Goal: Information Seeking & Learning: Learn about a topic

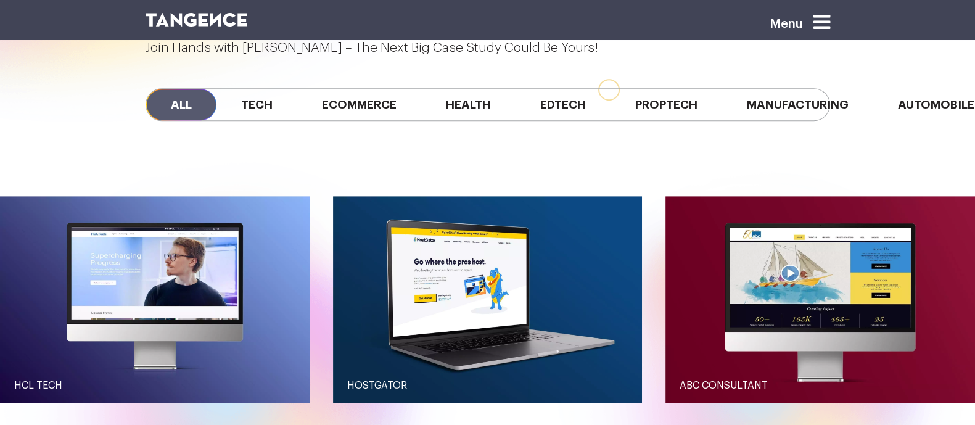
scroll to position [1153, 0]
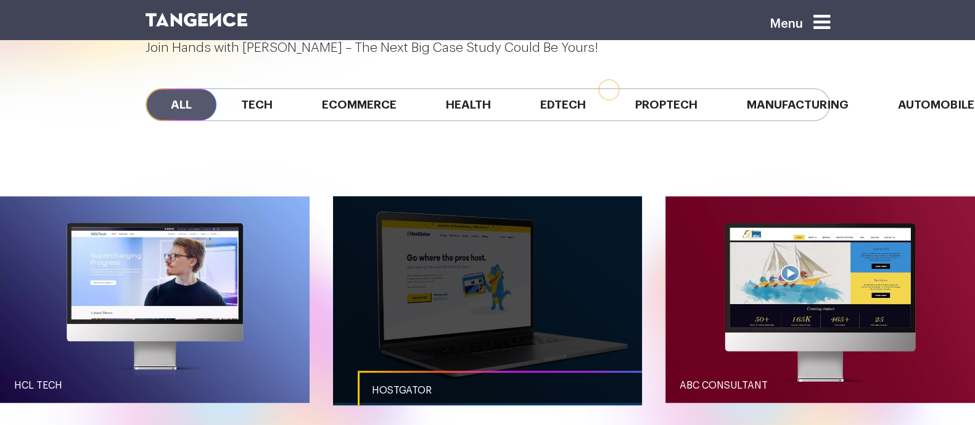
drag, startPoint x: 0, startPoint y: 0, endPoint x: 420, endPoint y: 167, distance: 451.4
click at [420, 196] on link "button" at bounding box center [488, 299] width 310 height 206
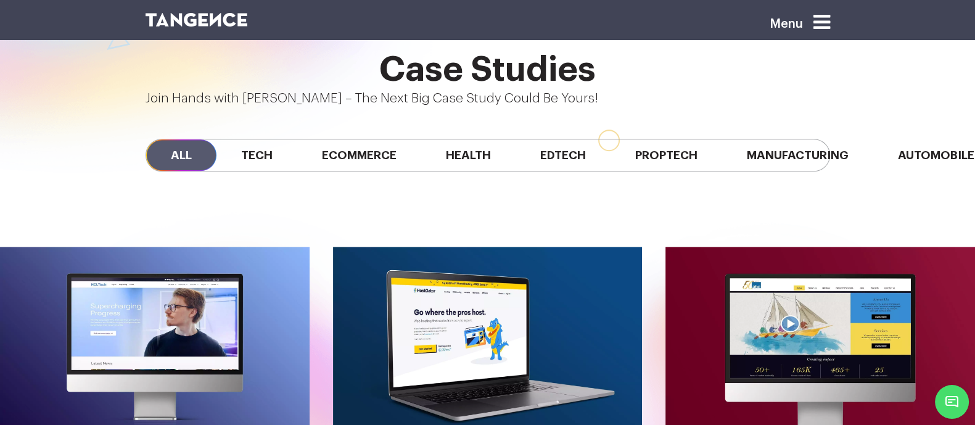
scroll to position [1104, 0]
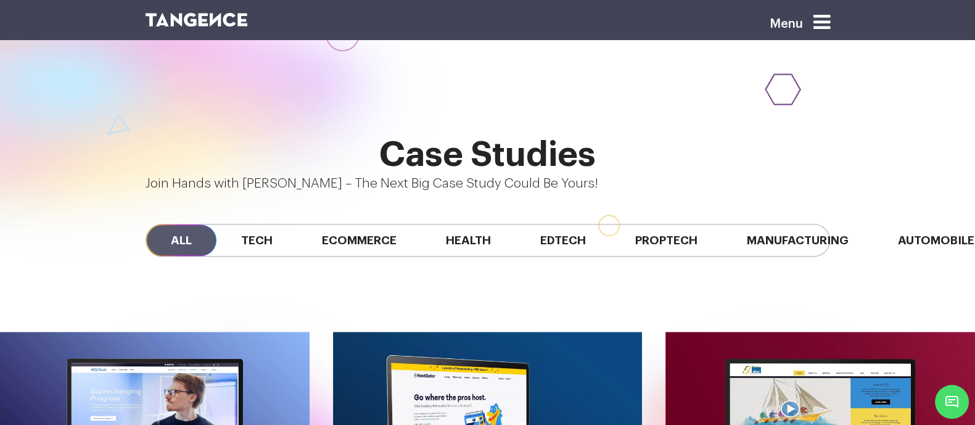
scroll to position [1006, 0]
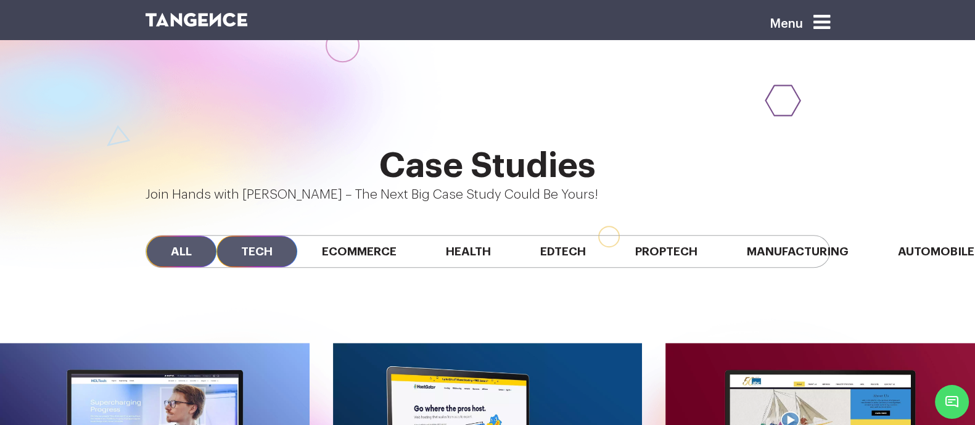
click at [225, 236] on span "Tech" at bounding box center [257, 251] width 81 height 31
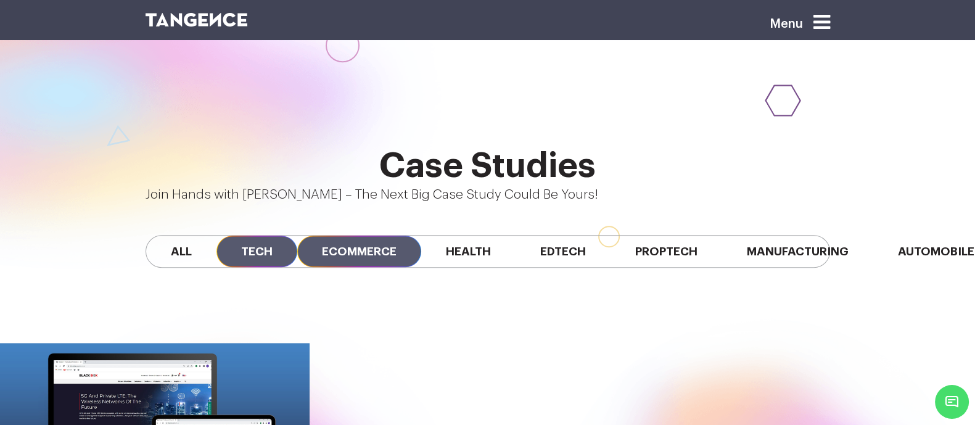
click at [307, 236] on span "Ecommerce" at bounding box center [359, 251] width 124 height 31
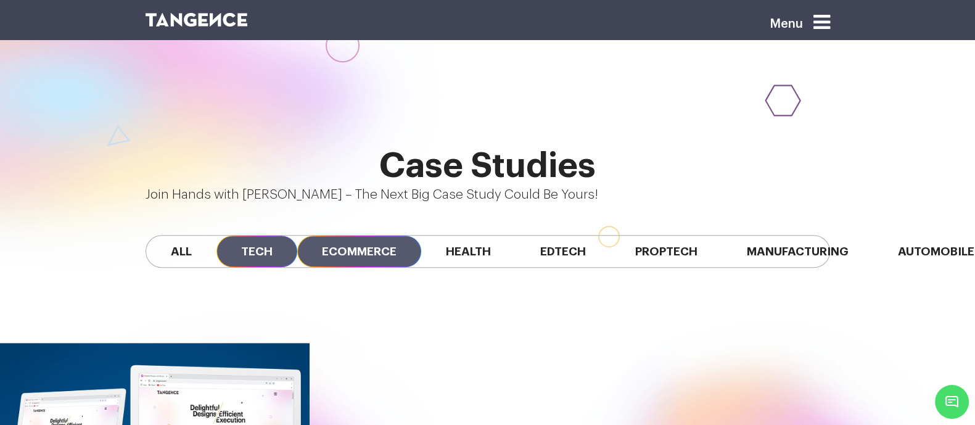
click at [246, 236] on span "Tech" at bounding box center [257, 251] width 81 height 31
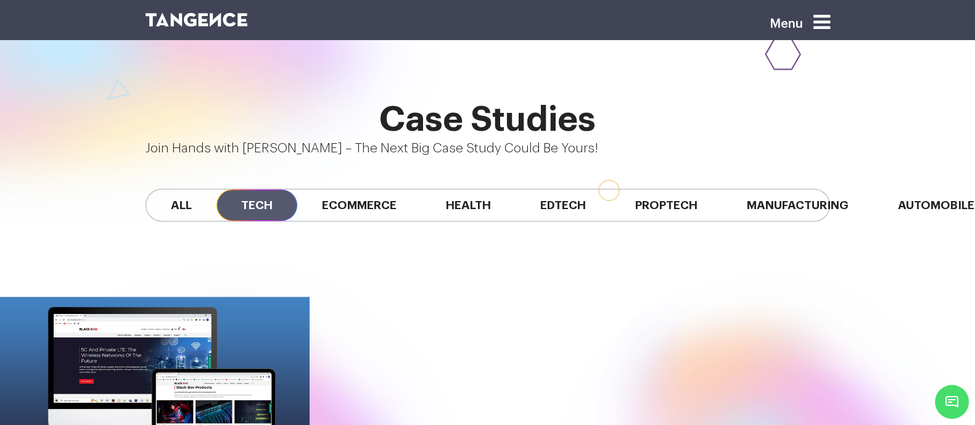
scroll to position [1082, 0]
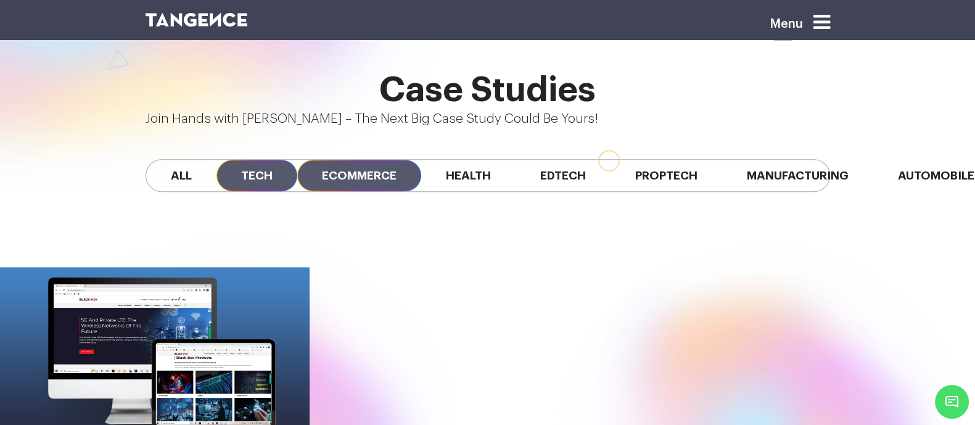
click at [318, 160] on span "Ecommerce" at bounding box center [359, 175] width 124 height 31
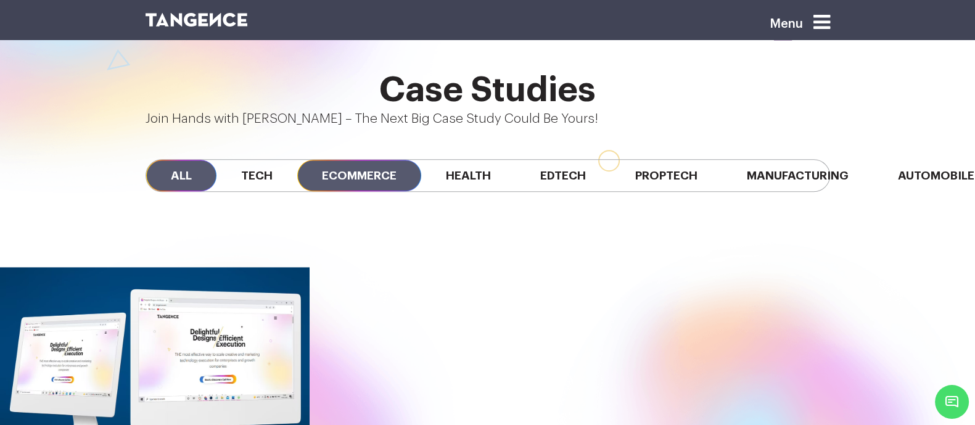
click at [147, 160] on span "All" at bounding box center [181, 175] width 70 height 31
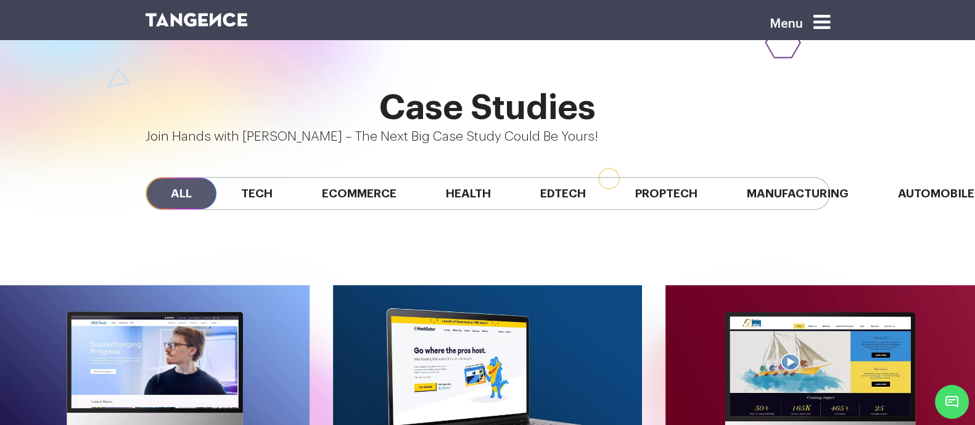
scroll to position [1063, 0]
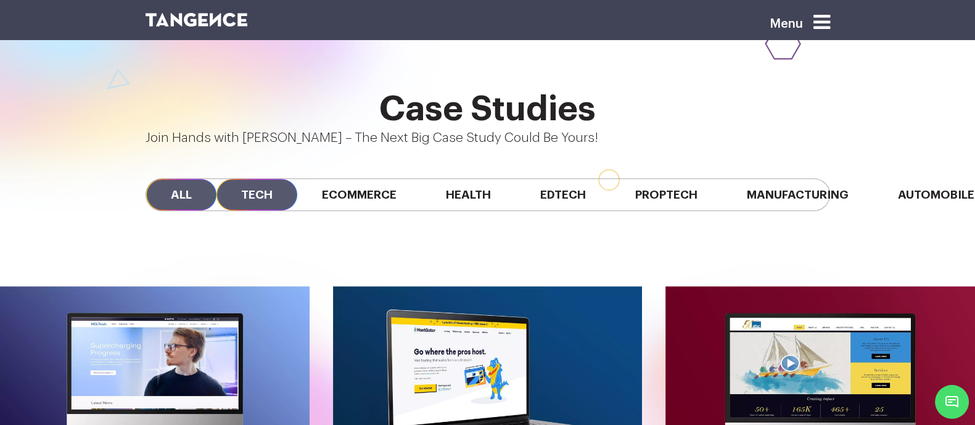
click at [228, 179] on span "Tech" at bounding box center [257, 194] width 81 height 31
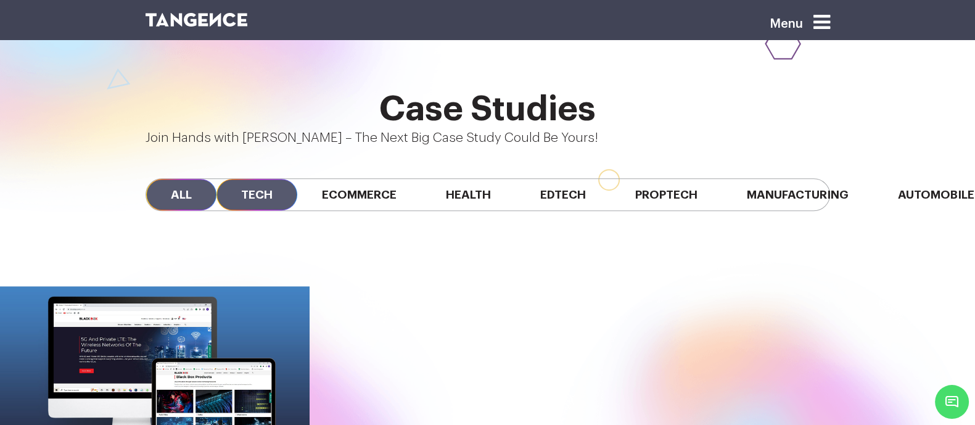
click at [152, 179] on span "All" at bounding box center [181, 194] width 70 height 31
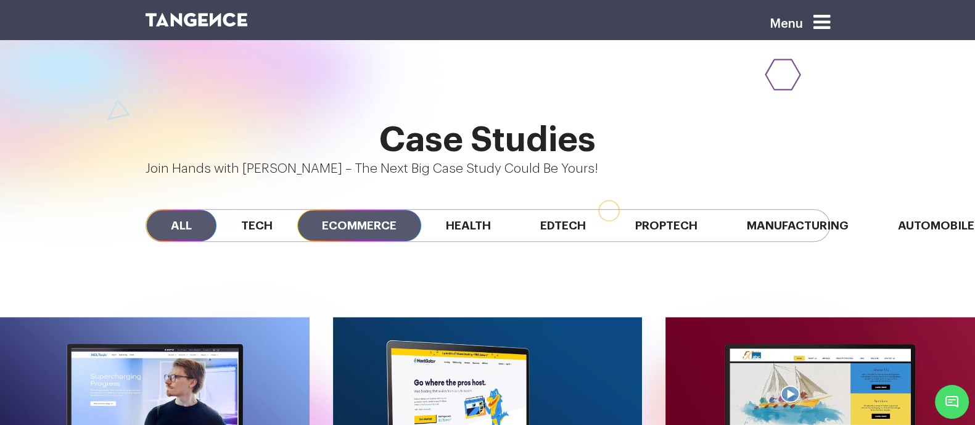
scroll to position [1033, 0]
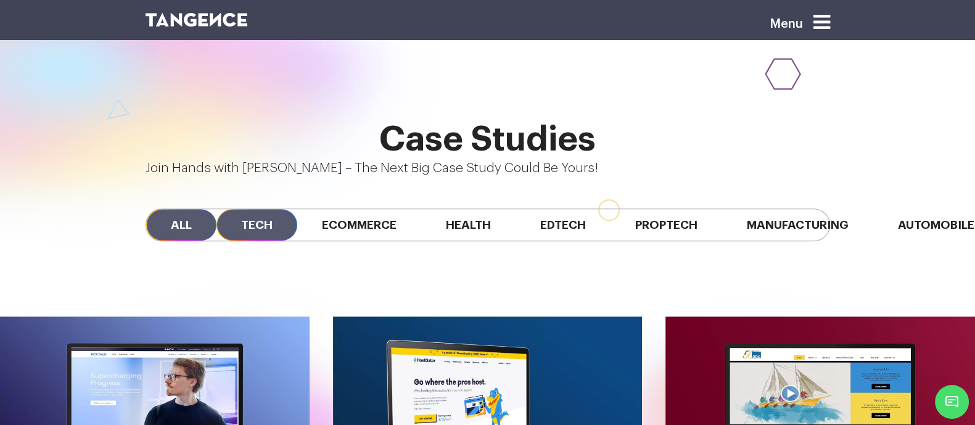
click at [217, 209] on span "Tech" at bounding box center [257, 224] width 81 height 31
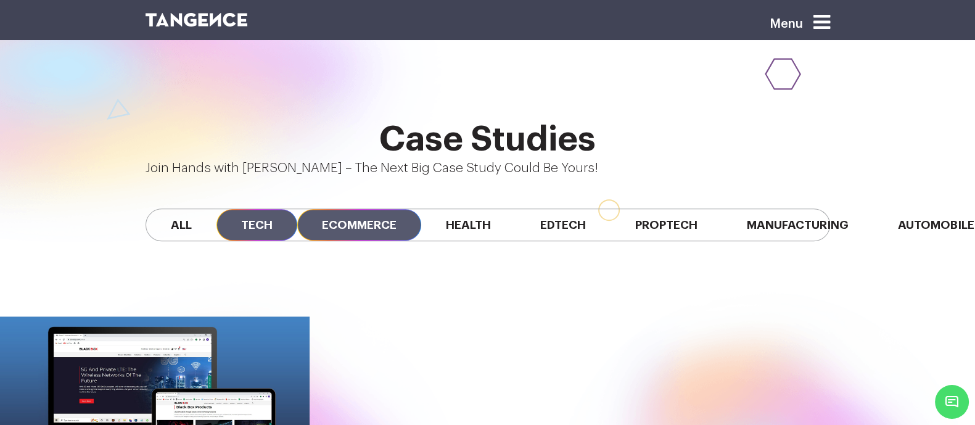
click at [335, 209] on span "Ecommerce" at bounding box center [359, 224] width 124 height 31
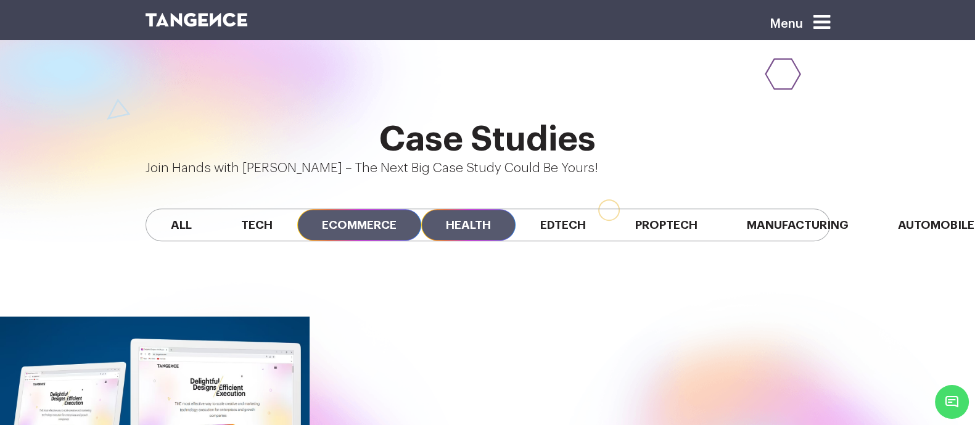
click at [432, 209] on span "Health" at bounding box center [468, 224] width 94 height 31
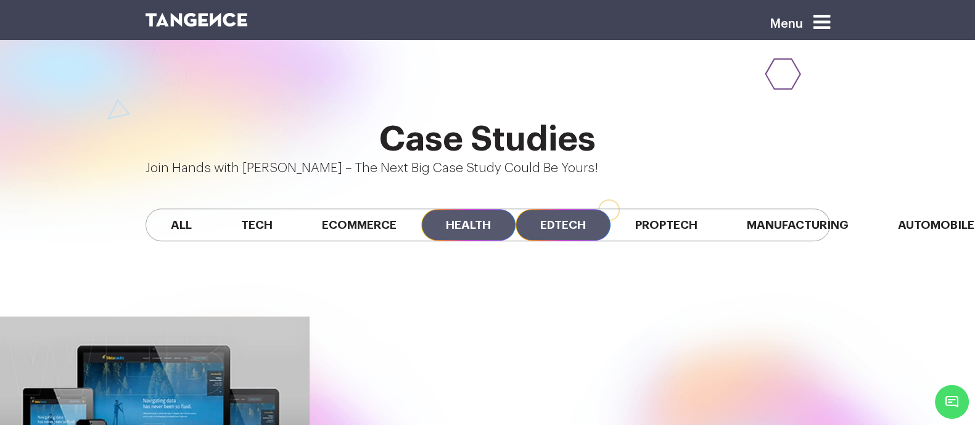
click at [516, 209] on span "Edtech" at bounding box center [563, 224] width 95 height 31
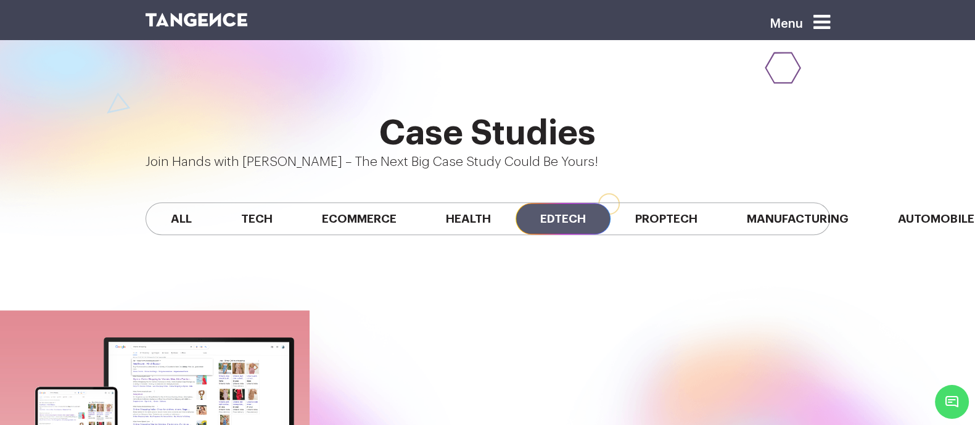
scroll to position [1036, 0]
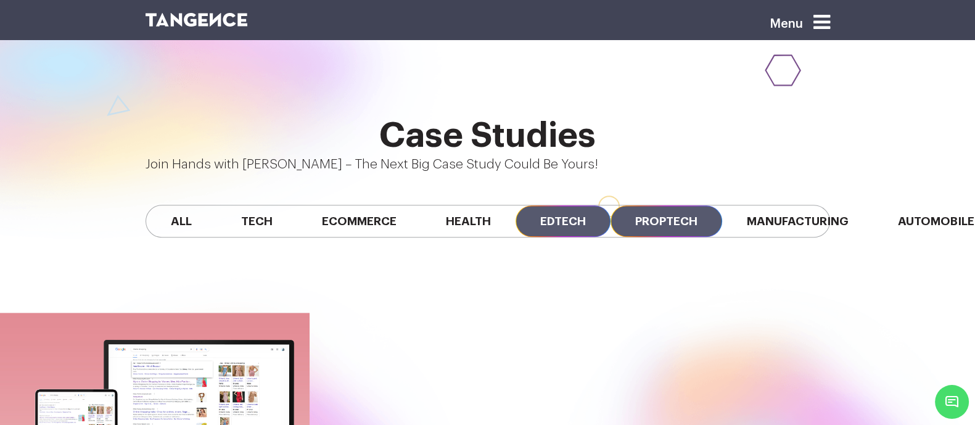
click at [628, 205] on span "Proptech" at bounding box center [667, 220] width 112 height 31
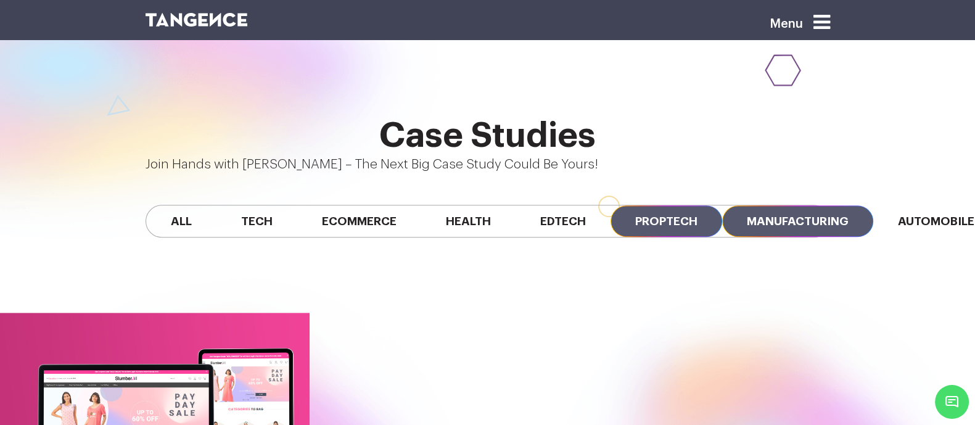
click at [722, 205] on span "Manufacturing" at bounding box center [797, 220] width 151 height 31
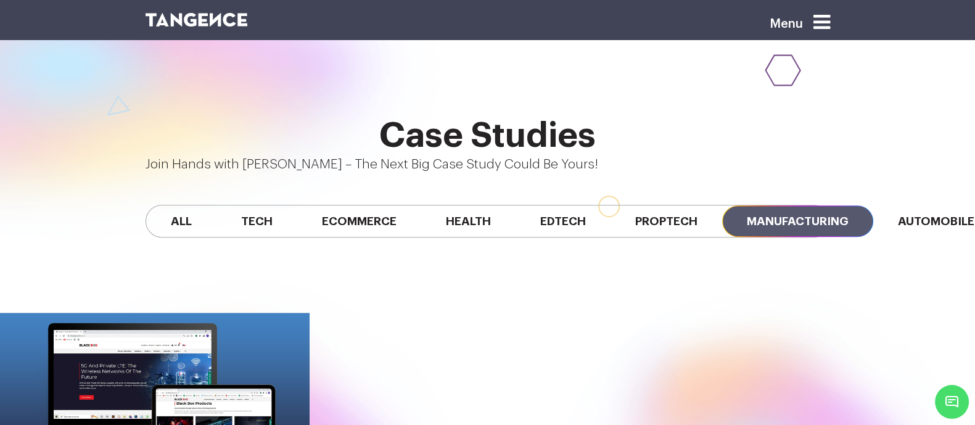
scroll to position [0, 286]
click at [722, 205] on span "Manufacturing" at bounding box center [797, 220] width 151 height 31
click at [611, 205] on span "Proptech" at bounding box center [667, 220] width 112 height 31
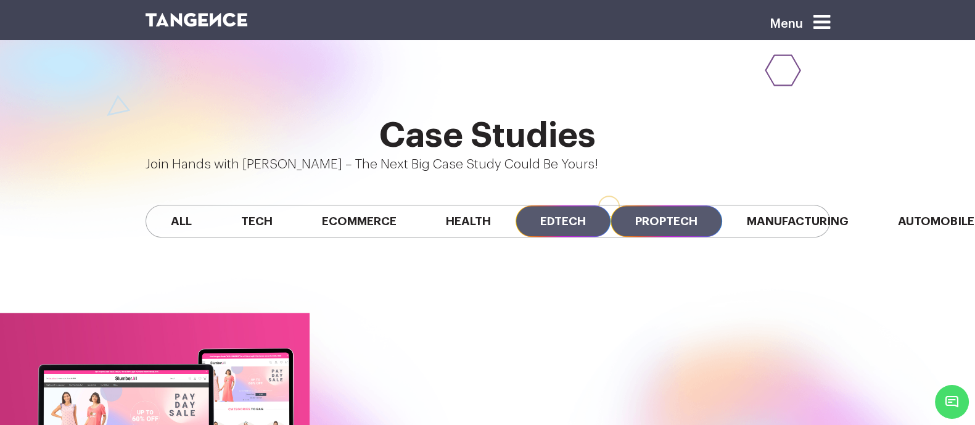
click at [516, 205] on span "Edtech" at bounding box center [563, 220] width 95 height 31
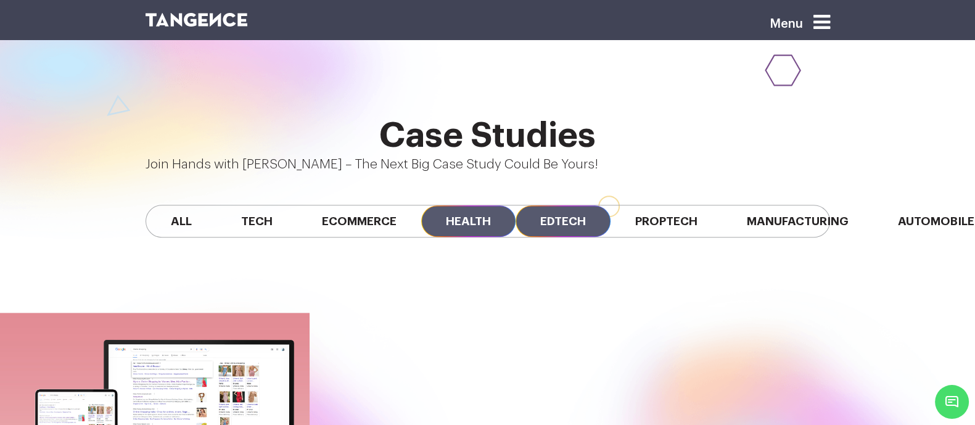
click at [421, 205] on span "Health" at bounding box center [468, 220] width 94 height 31
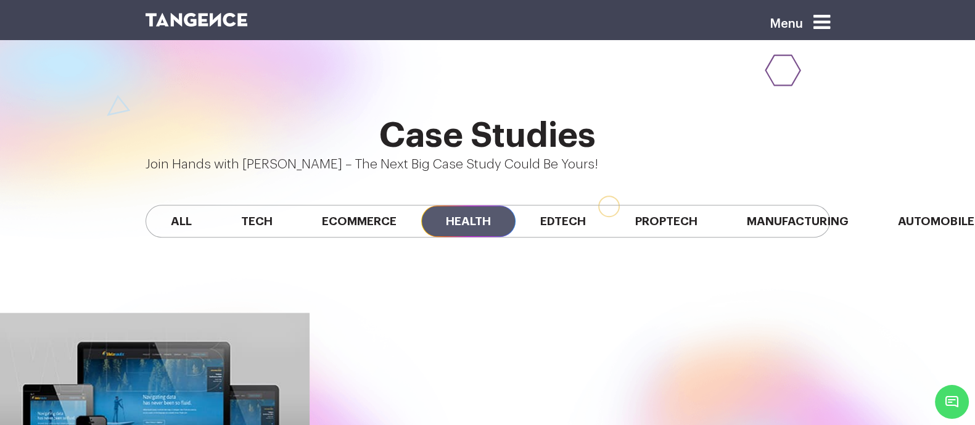
scroll to position [0, 107]
click at [297, 205] on span "Ecommerce" at bounding box center [359, 220] width 124 height 31
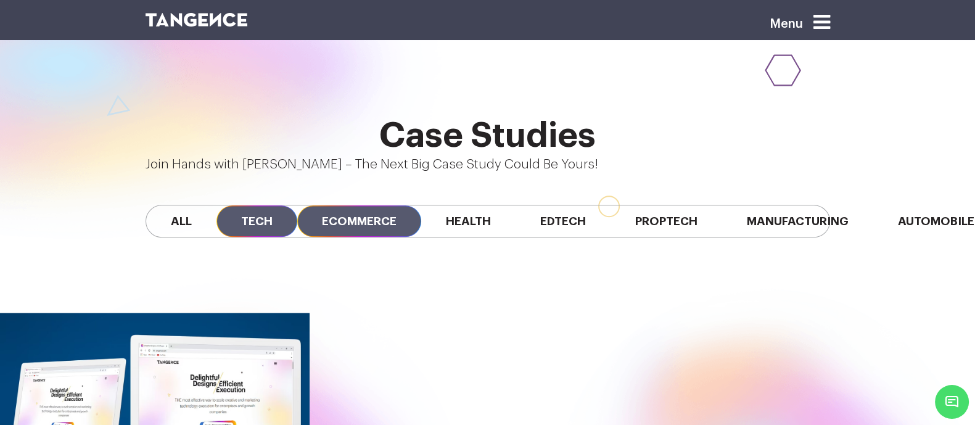
click at [217, 205] on span "Tech" at bounding box center [257, 220] width 81 height 31
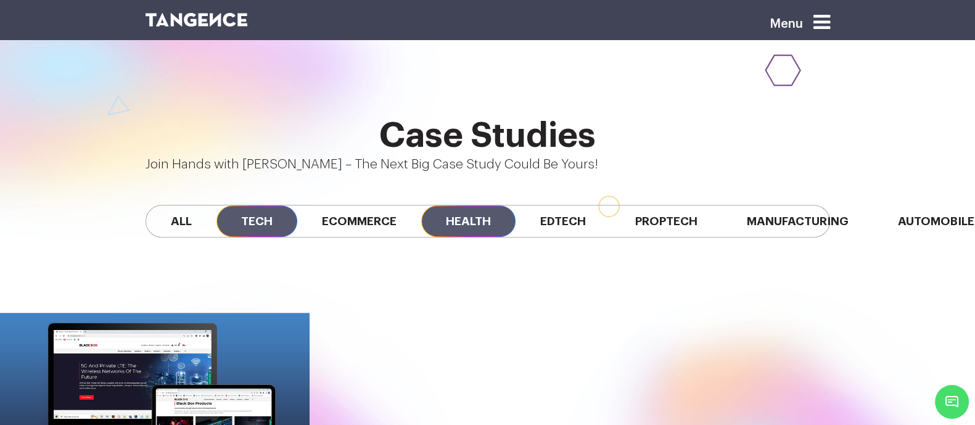
scroll to position [0, 0]
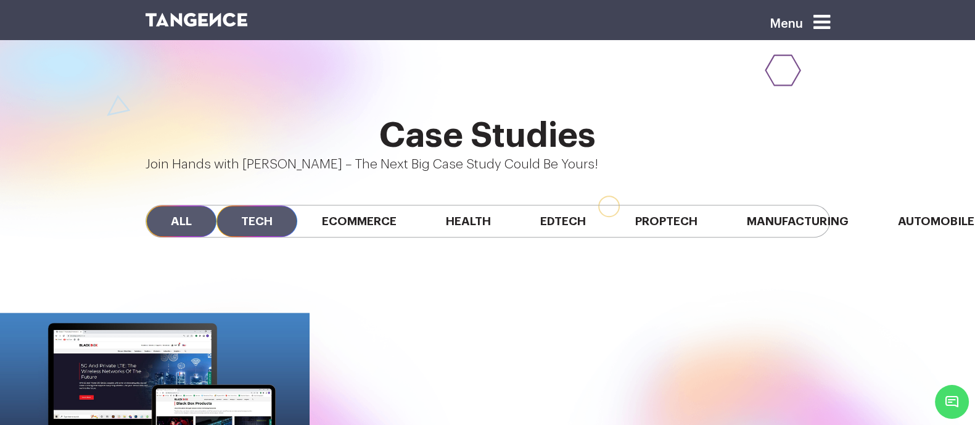
click at [146, 205] on span "All" at bounding box center [181, 220] width 70 height 31
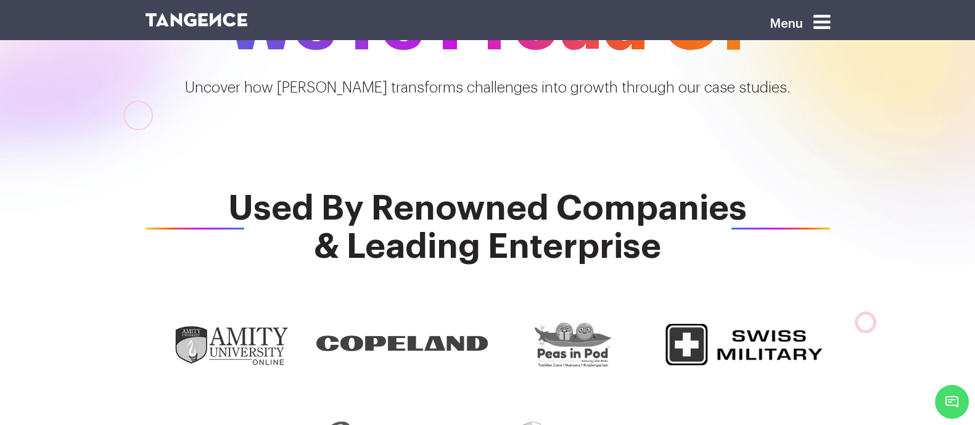
scroll to position [321, 0]
